Goal: Task Accomplishment & Management: Use online tool/utility

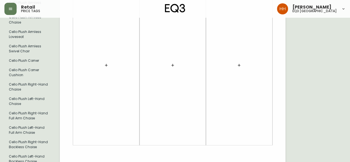
scroll to position [446, 0]
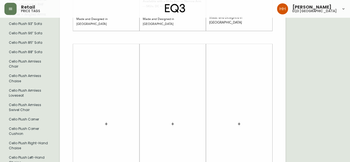
click at [106, 122] on icon "button" at bounding box center [106, 123] width 2 height 2
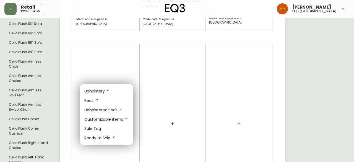
click at [91, 91] on p "Upholstery" at bounding box center [97, 91] width 26 height 6
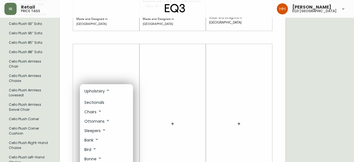
click at [95, 102] on p "Sectionals" at bounding box center [94, 103] width 20 height 6
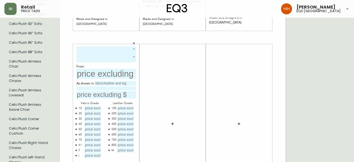
click at [92, 46] on body "Retail price tags [PERSON_NAME] eq3 [GEOGRAPHIC_DATA] English [GEOGRAPHIC_DATA]…" at bounding box center [177, 26] width 354 height 944
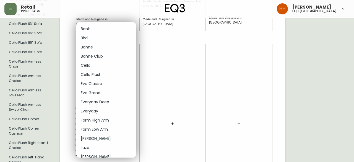
click at [96, 74] on li "Cello Plush" at bounding box center [106, 74] width 60 height 9
type input "5"
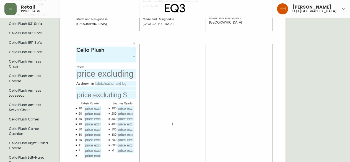
click at [88, 58] on body "Retail price tags [PERSON_NAME] eq3 [GEOGRAPHIC_DATA] English [GEOGRAPHIC_DATA]…" at bounding box center [175, 26] width 350 height 944
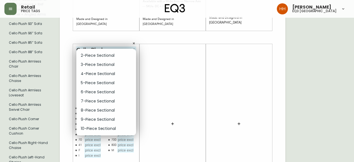
click at [98, 81] on li "5-Piece Sectional" at bounding box center [106, 82] width 60 height 9
type input "3"
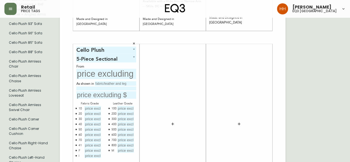
click at [103, 81] on input "text" at bounding box center [115, 83] width 41 height 4
type input "Aspen Pebble"
type input "Grade 50 Fabric"
click at [76, 144] on icon "button" at bounding box center [75, 144] width 1 height 1
click at [77, 144] on icon "button" at bounding box center [76, 145] width 2 height 2
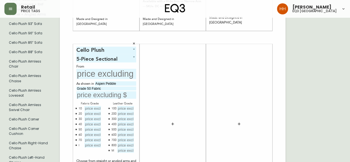
click at [113, 148] on div "M" at bounding box center [112, 150] width 2 height 5
click at [108, 152] on div "Cello Plush 5 5-Piece Sectional 3 From As shown in Aspen Pebble Grade 50 Fabric…" at bounding box center [106, 123] width 60 height 154
click at [109, 150] on div "M" at bounding box center [122, 150] width 27 height 5
click at [111, 148] on button "button" at bounding box center [109, 150] width 4 height 4
click at [171, 150] on div at bounding box center [173, 123] width 60 height 154
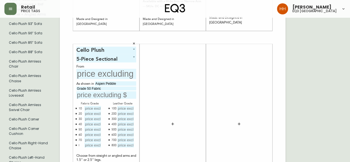
click at [213, 105] on div at bounding box center [239, 123] width 60 height 154
click at [166, 94] on div at bounding box center [173, 123] width 60 height 154
click at [117, 70] on input "text" at bounding box center [106, 74] width 60 height 10
click at [182, 107] on div at bounding box center [173, 123] width 60 height 154
click at [173, 122] on icon "button" at bounding box center [172, 123] width 2 height 2
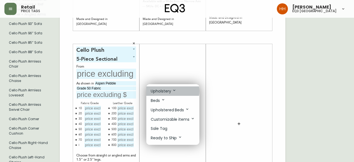
click at [161, 90] on p "Upholstery" at bounding box center [164, 91] width 26 height 6
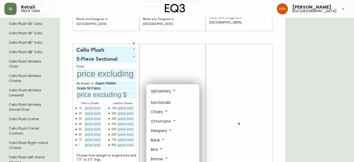
click at [167, 105] on p "Sectionals" at bounding box center [161, 103] width 20 height 6
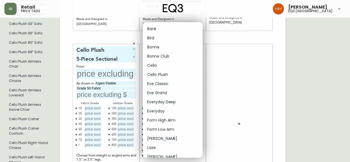
click at [164, 49] on body "Retail price tags [PERSON_NAME] eq3 [GEOGRAPHIC_DATA] English [GEOGRAPHIC_DATA]…" at bounding box center [175, 26] width 350 height 944
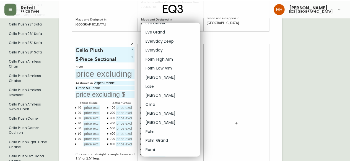
scroll to position [111, 0]
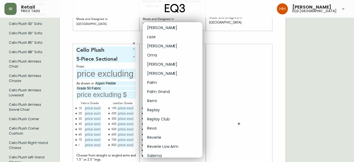
click at [164, 74] on li "[PERSON_NAME]" at bounding box center [173, 73] width 60 height 9
type input "17"
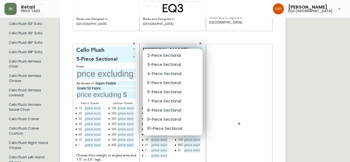
click at [163, 56] on body "Retail price tags [PERSON_NAME] eq3 [GEOGRAPHIC_DATA] English [GEOGRAPHIC_DATA]…" at bounding box center [175, 26] width 350 height 944
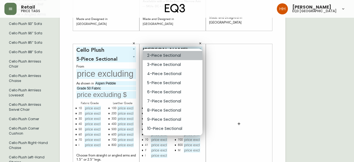
click at [159, 54] on li "2-Piece Sectional" at bounding box center [173, 55] width 60 height 9
type input "0"
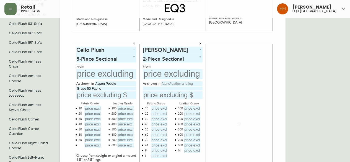
click at [143, 144] on icon "button" at bounding box center [143, 145] width 2 height 2
click at [174, 149] on icon "button" at bounding box center [175, 150] width 2 height 2
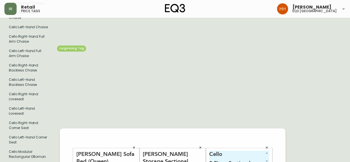
scroll to position [31, 0]
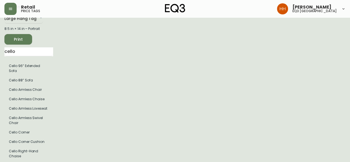
drag, startPoint x: 31, startPoint y: 55, endPoint x: 0, endPoint y: 57, distance: 31.3
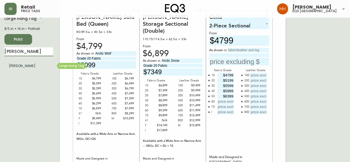
type input "[PERSON_NAME]"
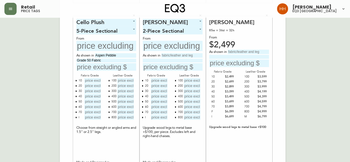
scroll to position [190, 0]
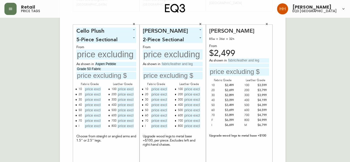
click at [310, 62] on div "English [GEOGRAPHIC_DATA] en_CA EQ3 font EQ3 Large Hang Tag large 8.5 in × 14 i…" at bounding box center [174, 18] width 341 height 372
click at [245, 59] on input "text" at bounding box center [248, 60] width 41 height 4
type input "[PERSON_NAME]"
click at [185, 64] on input "text" at bounding box center [181, 64] width 41 height 4
drag, startPoint x: 166, startPoint y: 63, endPoint x: 117, endPoint y: 73, distance: 50.9
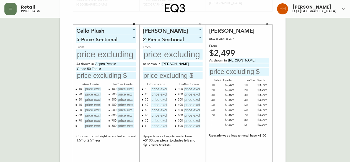
click at [102, 72] on div "[PERSON_NAME] Sofa Bed (Queen) 85/89.5w × 40.5d × 33h From $4,799 As shown in A…" at bounding box center [173, 18] width 226 height 372
drag, startPoint x: 171, startPoint y: 63, endPoint x: 243, endPoint y: 72, distance: 71.8
click at [223, 71] on div "[PERSON_NAME] Sofa Bed (Queen) 85/89.5w × 40.5d × 33h From $4,799 As shown in A…" at bounding box center [173, 18] width 226 height 372
type input "Catrin"
drag, startPoint x: 234, startPoint y: 58, endPoint x: 276, endPoint y: 62, distance: 42.2
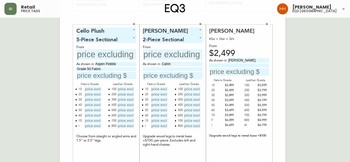
click at [276, 62] on div "[PERSON_NAME] Sofa Bed (Queen) 85/89.5w × 40.5d × 33h From $4,799 As shown in A…" at bounding box center [173, 18] width 226 height 372
drag, startPoint x: 233, startPoint y: 59, endPoint x: 189, endPoint y: 60, distance: 43.7
click at [187, 60] on div "[PERSON_NAME] Sofa Bed (Queen) 85/89.5w × 40.5d × 33h From $4,799 As shown in A…" at bounding box center [173, 18] width 226 height 372
type input "c"
type input "Catrin"
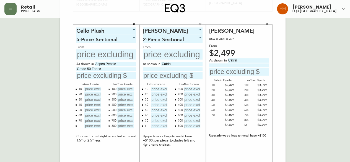
click at [277, 95] on div "[PERSON_NAME] Sofa Bed (Queen) 85/89.5w × 40.5d × 33h From $4,799 As shown in A…" at bounding box center [173, 18] width 226 height 372
click at [259, 62] on div "As shown in Catrin" at bounding box center [239, 60] width 60 height 5
click at [257, 61] on input "Catrin" at bounding box center [248, 60] width 41 height 4
click at [301, 121] on div "English [GEOGRAPHIC_DATA] en_CA EQ3 font EQ3 Large Hang Tag large 8.5 in × 14 i…" at bounding box center [174, 18] width 341 height 372
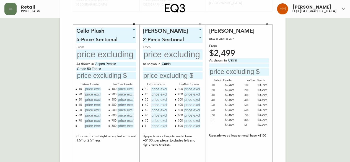
click at [314, 117] on div "English [GEOGRAPHIC_DATA] en_CA EQ3 font EQ3 Large Hang Tag large 8.5 in × 14 i…" at bounding box center [174, 18] width 341 height 372
click at [281, 131] on div "[PERSON_NAME] Sofa Bed (Queen) 85/89.5w × 40.5d × 33h From $4,799 As shown in A…" at bounding box center [173, 18] width 226 height 372
click at [234, 61] on input "Catrin" at bounding box center [248, 60] width 41 height 4
click at [195, 62] on input "Catrin" at bounding box center [181, 64] width 41 height 4
type input "[PERSON_NAME]"
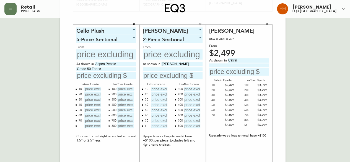
click at [245, 62] on div "As shown in Catrin" at bounding box center [239, 60] width 60 height 5
click at [246, 62] on input "Catrin" at bounding box center [248, 60] width 41 height 4
type input "Catrin Peppercorn"
click at [173, 69] on input at bounding box center [173, 69] width 60 height 4
type input "Grade 30 Fabric"
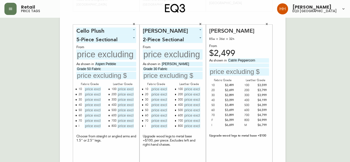
click at [246, 64] on input at bounding box center [239, 65] width 60 height 4
click at [246, 63] on input "Grade 30 Fabirc" at bounding box center [239, 65] width 60 height 4
type input "Grade 30 Fabric"
type input "$2899"
click at [237, 141] on div "[PERSON_NAME] 85w × 36d × 32h From $2,499 As shown in Catrin Peppercorn Grade 3…" at bounding box center [239, 104] width 60 height 154
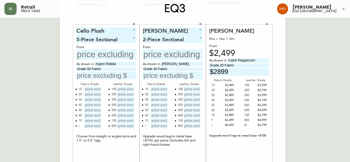
click at [184, 77] on input "text" at bounding box center [173, 75] width 60 height 7
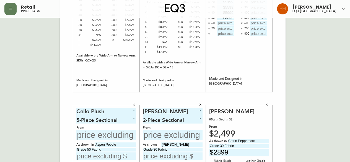
scroll to position [11, 0]
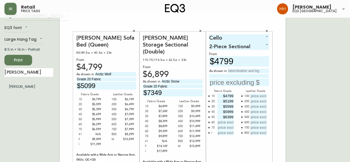
click at [234, 72] on input "text" at bounding box center [248, 71] width 41 height 4
type input "[GEOGRAPHIC_DATA]"
type input "Grade 50 Fabric"
type input "$6399"
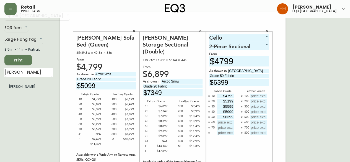
click at [221, 124] on div at bounding box center [224, 122] width 19 height 5
click at [221, 124] on input "text" at bounding box center [225, 122] width 17 height 5
type input "$6799"
click at [223, 130] on input "text" at bounding box center [225, 132] width 17 height 5
click at [223, 126] on input "text" at bounding box center [225, 127] width 17 height 5
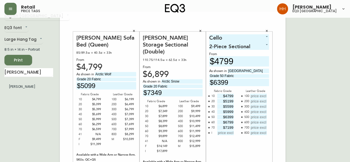
type input "$7199"
click at [226, 133] on input "text" at bounding box center [225, 132] width 17 height 5
click at [227, 132] on input "text" at bounding box center [225, 132] width 17 height 5
type input "$13599"
click at [255, 95] on input "text" at bounding box center [258, 95] width 17 height 5
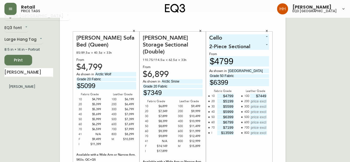
type input "$7449"
click at [254, 99] on input "text" at bounding box center [258, 101] width 17 height 5
type input "$7849"
type input "$8249"
type input "$8649"
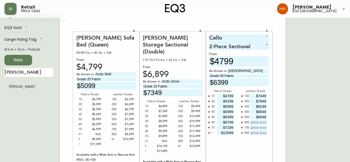
type input "$9049"
type input "$9449"
type input "$9849"
type input "$10249"
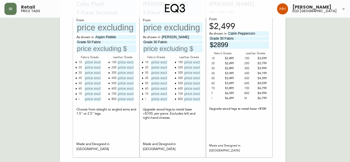
scroll to position [204, 0]
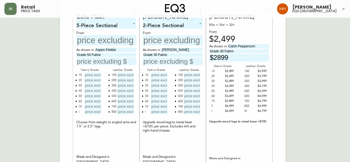
click at [292, 133] on div "English [GEOGRAPHIC_DATA] en_CA EQ3 font EQ3 Large Hang Tag large 8.5 in × 14 i…" at bounding box center [174, 4] width 341 height 372
click at [296, 94] on div "English [GEOGRAPHIC_DATA] en_CA EQ3 font EQ3 Large Hang Tag large 8.5 in × 14 i…" at bounding box center [174, 4] width 341 height 372
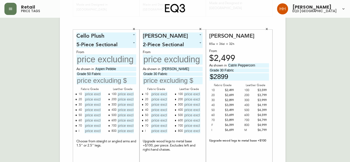
scroll to position [176, 0]
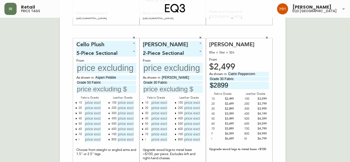
click at [294, 93] on div "English [GEOGRAPHIC_DATA] en_CA EQ3 font EQ3 Large Hang Tag large 8.5 in × 14 i…" at bounding box center [174, 32] width 341 height 372
